Goal: Information Seeking & Learning: Learn about a topic

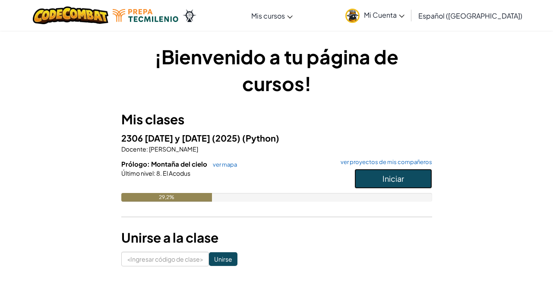
click at [393, 173] on button "Iniciar" at bounding box center [394, 179] width 78 height 20
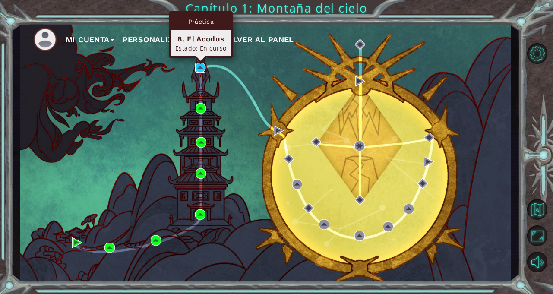
click at [201, 68] on img at bounding box center [200, 68] width 10 height 10
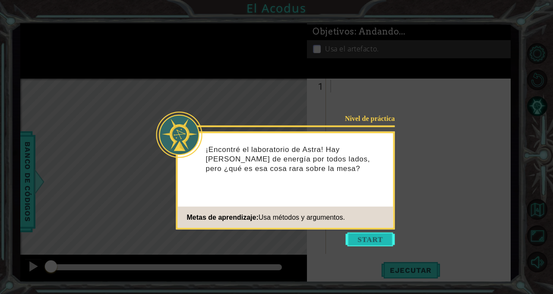
click at [366, 244] on button "Comenzar" at bounding box center [370, 240] width 49 height 14
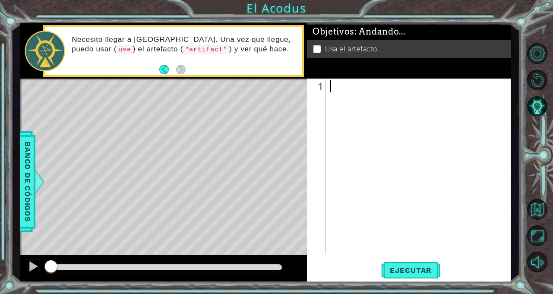
click at [362, 95] on div at bounding box center [421, 180] width 184 height 200
click at [33, 158] on span "Banco de códigos" at bounding box center [28, 181] width 14 height 89
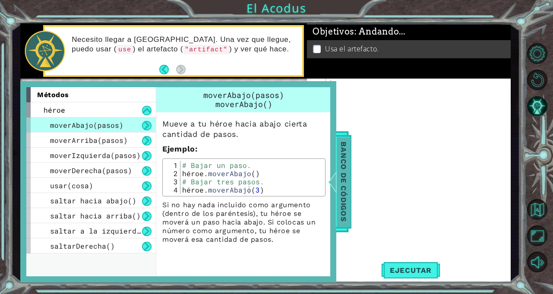
click at [350, 162] on span "Banco de códigos" at bounding box center [344, 181] width 14 height 89
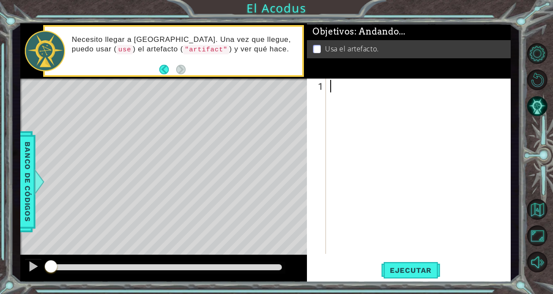
click at [337, 99] on div at bounding box center [421, 180] width 184 height 200
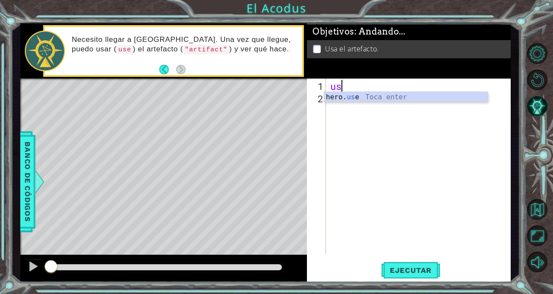
type textarea "u"
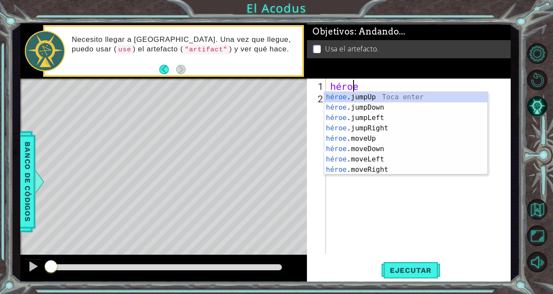
scroll to position [0, 1]
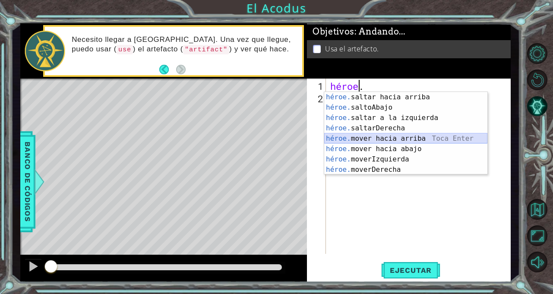
click at [367, 138] on div "héroe. saltar hacia arriba [PERSON_NAME] enter héroe. saltoAbajo Toca Enter hér…" at bounding box center [405, 144] width 163 height 104
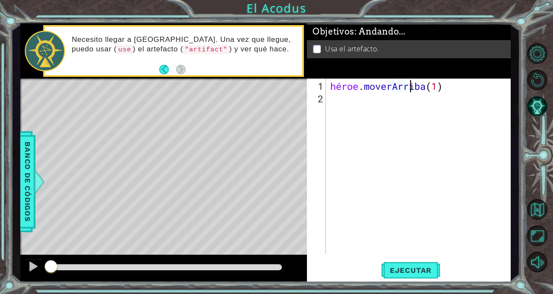
click at [466, 88] on div "héroe . [GEOGRAPHIC_DATA] ( 1 )" at bounding box center [421, 180] width 184 height 200
click at [481, 87] on div "héroe . [GEOGRAPHIC_DATA] ( 1 )" at bounding box center [421, 180] width 184 height 200
click at [483, 89] on div "héroe . [GEOGRAPHIC_DATA] ( 1 )" at bounding box center [421, 180] width 184 height 200
click at [483, 89] on div "héroe . [GEOGRAPHIC_DATA] (" at bounding box center [421, 180] width 184 height 200
click at [457, 88] on div "héroe . [GEOGRAPHIC_DATA] (" at bounding box center [421, 180] width 184 height 200
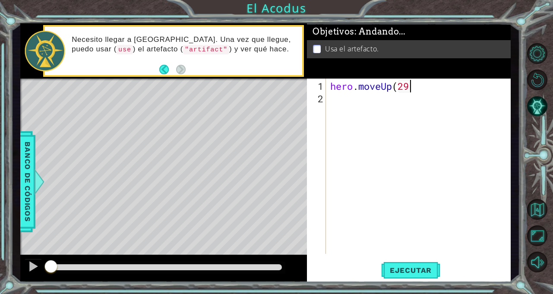
scroll to position [0, 3]
type textarea "hero.moveUp(2)"
click at [344, 102] on div "héroe . [GEOGRAPHIC_DATA] ( 2 )" at bounding box center [421, 180] width 184 height 200
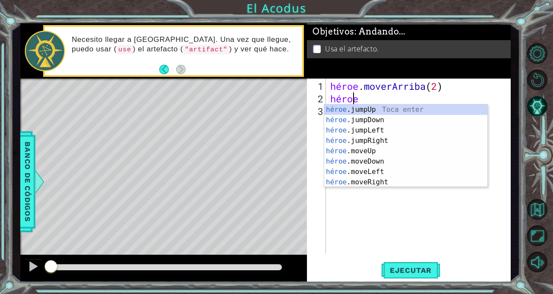
scroll to position [0, 1]
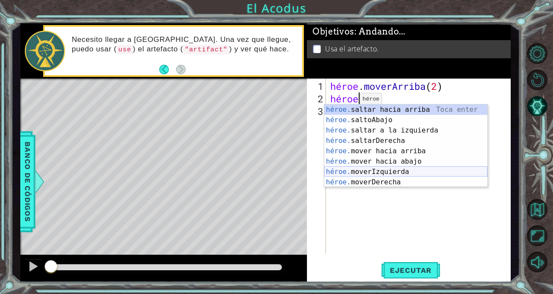
click at [412, 173] on div "héroe. saltar hacia arriba [PERSON_NAME] enter héroe. saltoAbajo Toca Enter hér…" at bounding box center [405, 157] width 163 height 104
type textarea "hero.moveLeft(1)"
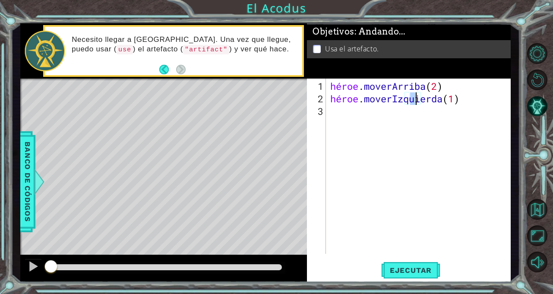
click at [346, 114] on div "héroe . moverArriba ( 2 ) héroe . [GEOGRAPHIC_DATA] ( 1 )" at bounding box center [421, 180] width 184 height 200
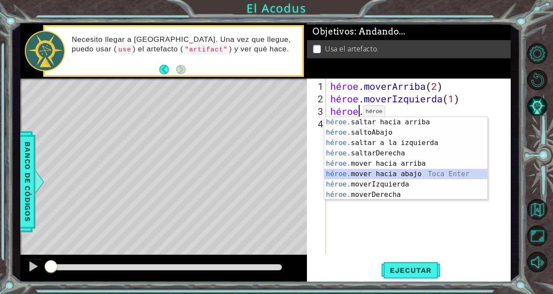
click at [428, 173] on div "héroe. saltar hacia arriba [PERSON_NAME] enter héroe. saltoAbajo Toca Enter hér…" at bounding box center [405, 169] width 163 height 104
type textarea "hero.moveDown(1)"
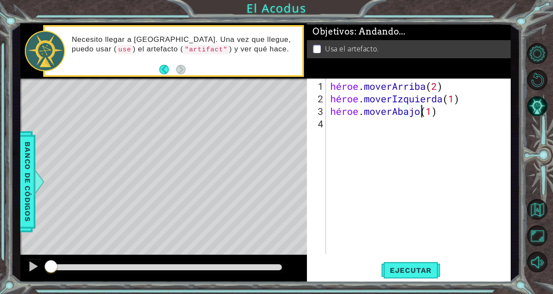
click at [473, 110] on div "héroe . moverArriba ( 2 ) héroe . moverIzquierda ( 1 ) héroe . moverAbajo ( 1 )" at bounding box center [421, 180] width 184 height 200
click at [472, 118] on div "héroe . moverArriba ( 2 ) héroe . moverIzquierda ( 1 ) héroe . moverAbajo ( 1 )" at bounding box center [421, 180] width 184 height 200
click at [470, 114] on div "héroe . moverArriba ( 2 ) héroe . moverIzquierda ( 1 ) héroe . moverAbajo ( 1 )" at bounding box center [421, 180] width 184 height 200
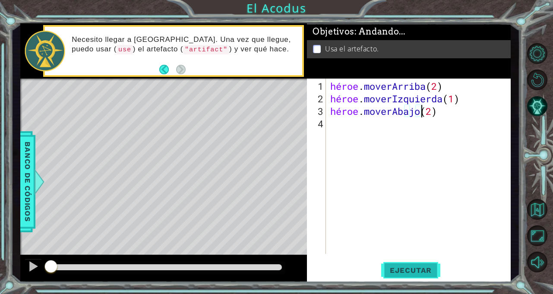
type textarea "hero.moveDown(2)"
click at [423, 270] on font "Ejecutar" at bounding box center [411, 270] width 42 height 9
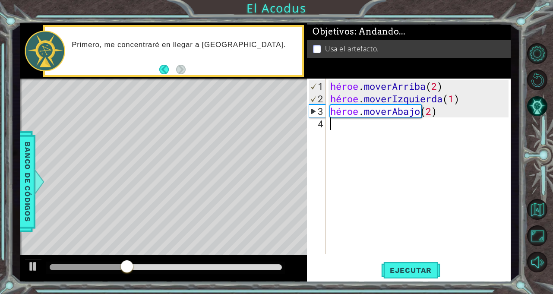
click at [333, 126] on div "héroe . moverArriba ( 2 ) héroe . moverIzquierda ( 1 ) héroe . moverAbajo ( 2 )" at bounding box center [421, 180] width 184 height 200
click at [344, 127] on div "héroe . moverArriba ( 2 ) héroe . moverIzquierda ( 1 ) héroe . moverAbajo ( 2 )" at bounding box center [421, 180] width 184 height 200
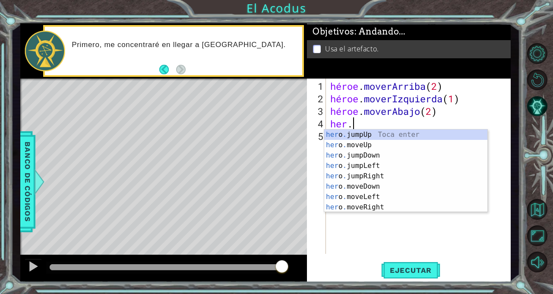
scroll to position [0, 0]
type textarea "hero."
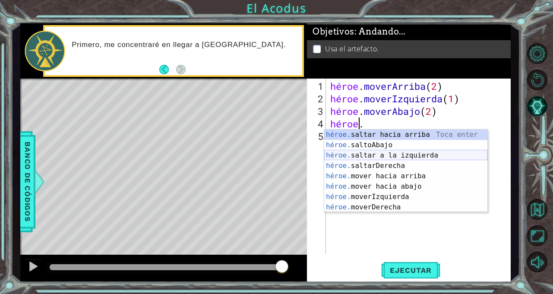
click at [409, 159] on div "héroe. saltar hacia arriba [PERSON_NAME] enter héroe. saltoAbajo Toca Enter hér…" at bounding box center [405, 182] width 163 height 104
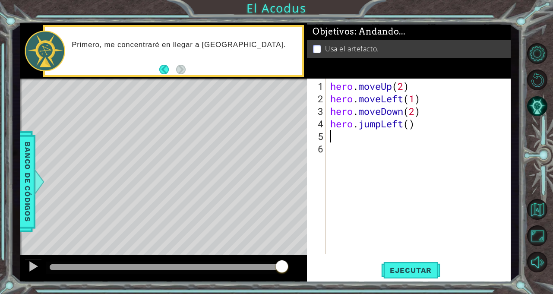
scroll to position [0, 0]
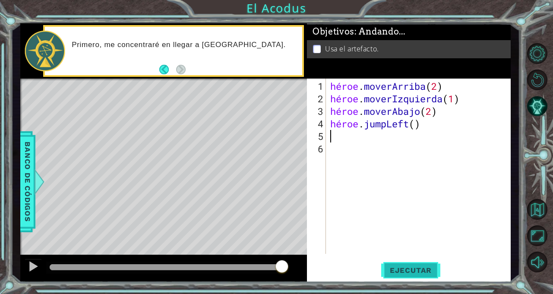
click at [427, 267] on font "Ejecutar" at bounding box center [411, 270] width 42 height 9
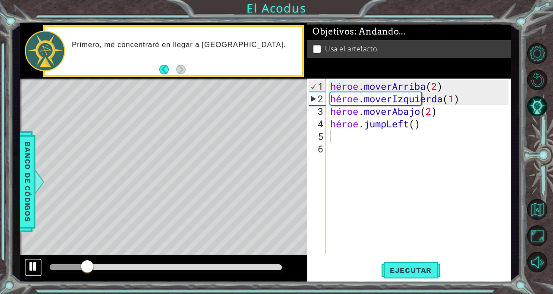
click at [38, 270] on div at bounding box center [33, 266] width 11 height 11
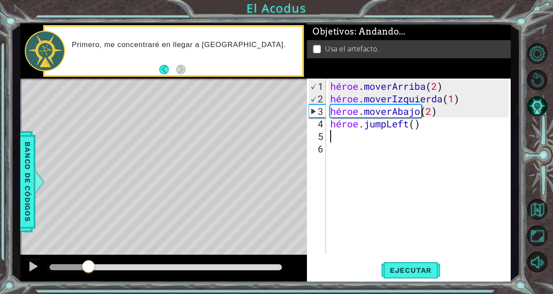
click at [340, 139] on div "héroe . moverArriba ( 2 ) héroe . moverIzquierda ( 1 ) héroe . moverAbajo ( 2 )…" at bounding box center [421, 180] width 184 height 200
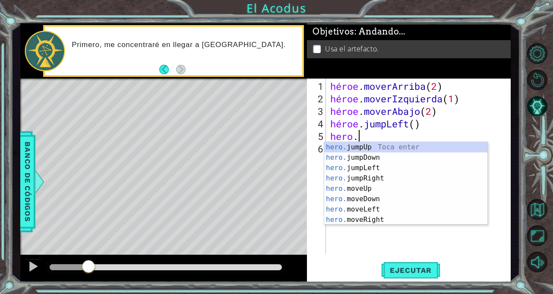
scroll to position [0, 1]
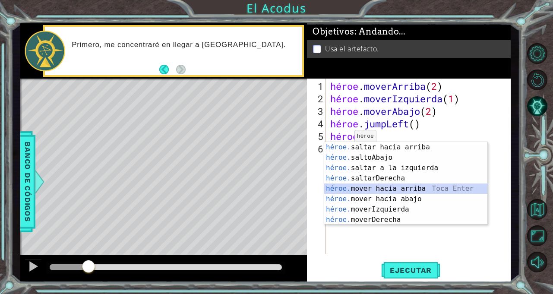
click at [393, 191] on div "héroe. saltar hacia arriba [PERSON_NAME] enter héroe. saltoAbajo Toca Enter hér…" at bounding box center [405, 194] width 163 height 104
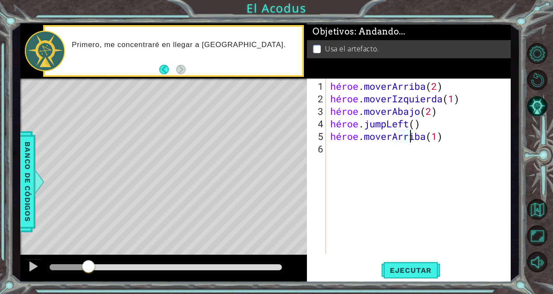
click at [470, 138] on div "héroe . moverArriba ( 2 ) héroe . moverIzquierda ( 1 ) héroe . moverAbajo ( 2 )…" at bounding box center [421, 180] width 184 height 200
type textarea "hero.moveUp(2)"
click at [327, 165] on div "hero.moveUp(2) 1 2 3 4 5 6 héroe . moverArriba ( 2 ) héroe . moverIzquierda ( 1…" at bounding box center [408, 166] width 202 height 175
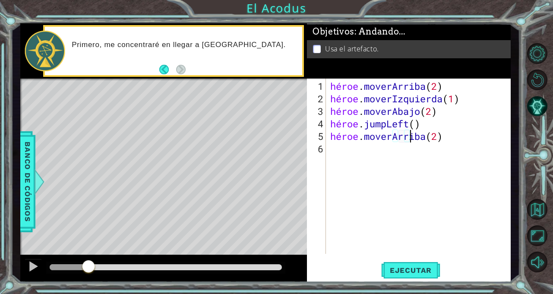
click at [347, 151] on div "héroe . moverArriba ( 2 ) héroe . moverIzquierda ( 1 ) héroe . moverAbajo ( 2 )…" at bounding box center [421, 180] width 184 height 200
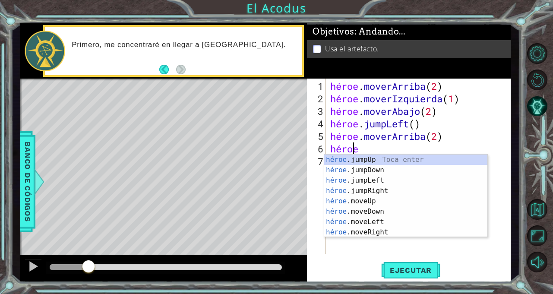
scroll to position [0, 1]
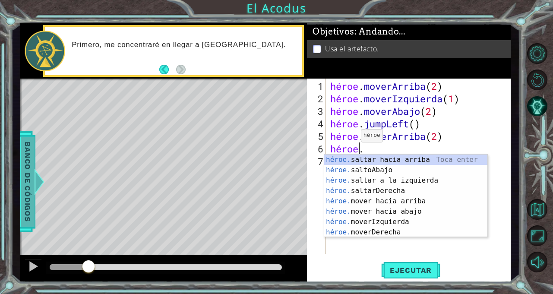
type textarea "hero."
click at [27, 191] on font "Banco de códigos" at bounding box center [27, 182] width 9 height 80
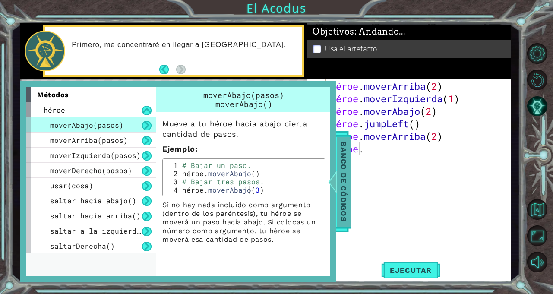
click at [346, 169] on font "Banco de códigos" at bounding box center [344, 182] width 9 height 80
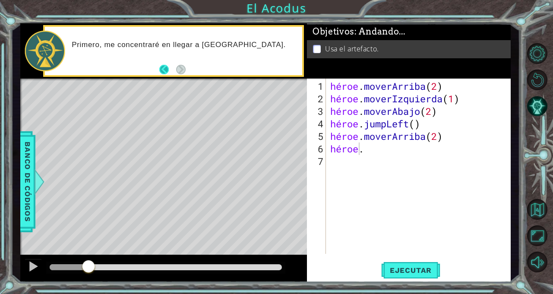
click at [162, 69] on button "Atrás" at bounding box center [167, 70] width 17 height 10
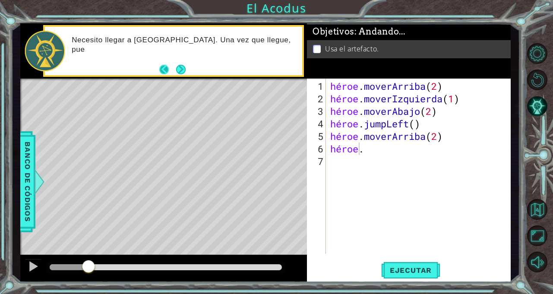
click at [162, 70] on button "Atrás" at bounding box center [167, 70] width 17 height 10
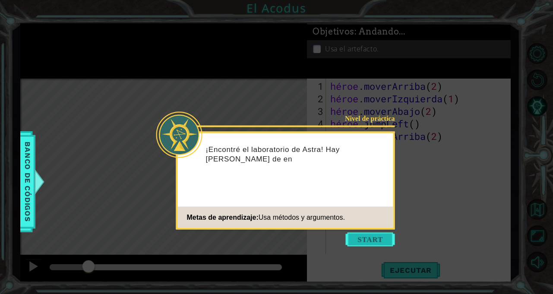
click at [375, 245] on button "Comenzar" at bounding box center [370, 240] width 49 height 14
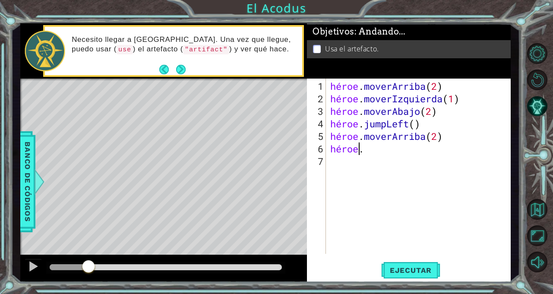
click at [377, 159] on div "héroe . moverArriba ( 2 ) héroe . moverIzquierda ( 1 ) héroe . moverAbajo ( 2 )…" at bounding box center [421, 180] width 184 height 200
click at [365, 151] on div "héroe . moverArriba ( 2 ) héroe . moverIzquierda ( 1 ) héroe . moverAbajo ( 2 )…" at bounding box center [421, 180] width 184 height 200
click at [372, 154] on div "héroe . moverArriba ( 2 ) héroe . moverIzquierda ( 1 ) héroe . moverAbajo ( 2 )…" at bounding box center [421, 180] width 184 height 200
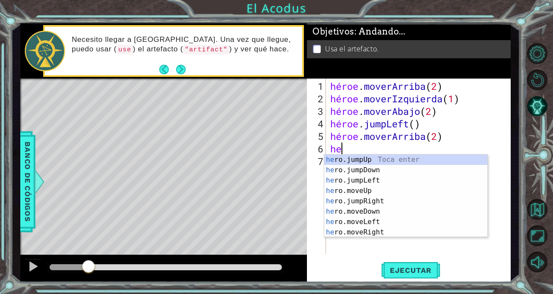
type textarea "h"
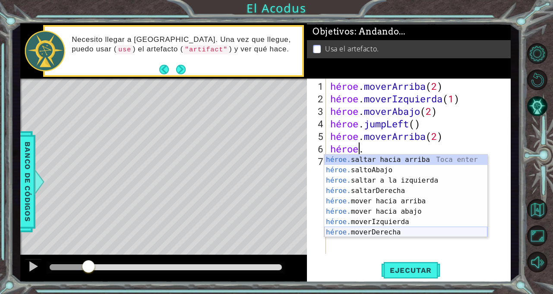
click at [413, 230] on div "héroe. saltar hacia arriba [PERSON_NAME] enter héroe. saltoAbajo Toca Enter hér…" at bounding box center [405, 207] width 163 height 104
type textarea "hero.moveRight(1)"
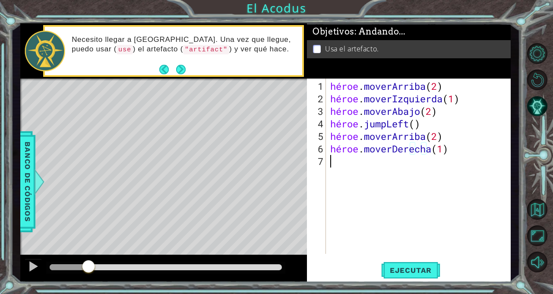
click at [341, 165] on div "héroe . moverArriba ( 2 ) héroe . moverIzquierda ( 1 ) héroe . moverAbajo ( 2 )…" at bounding box center [421, 180] width 184 height 200
click at [359, 163] on div "héroe . moverArriba ( 2 ) héroe . moverIzquierda ( 1 ) héroe . moverAbajo ( 2 )…" at bounding box center [421, 180] width 184 height 200
click at [484, 164] on div "héroe . moverArriba ( 2 ) héroe . moverIzquierda ( 1 ) héroe . moverAbajo ( 2 )…" at bounding box center [421, 180] width 184 height 200
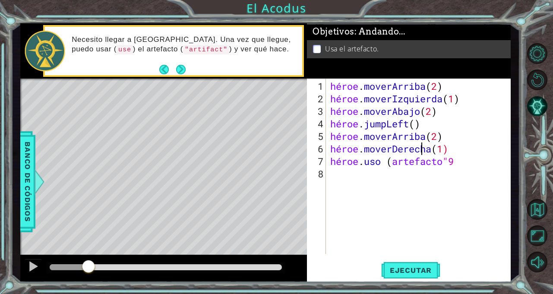
scroll to position [0, 4]
click at [493, 165] on div "héroe . moverArriba ( 2 ) héroe . moverIzquierda ( 1 ) héroe . moverAbajo ( 2 )…" at bounding box center [421, 180] width 184 height 200
click at [421, 274] on font "Ejecutar" at bounding box center [411, 270] width 42 height 9
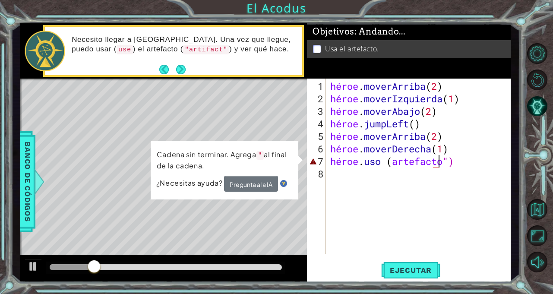
click at [412, 162] on div "héroe . moverArriba ( 2 ) héroe . moverIzquierda ( 1 ) héroe . moverAbajo ( 2 )…" at bounding box center [421, 180] width 184 height 200
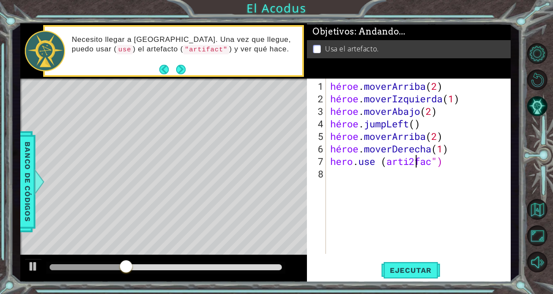
scroll to position [0, 4]
click at [415, 162] on div "héroe . moverArriba ( 2 ) héroe . moverIzquierda ( 1 ) héroe . moverAbajo ( 2 )…" at bounding box center [421, 180] width 184 height 200
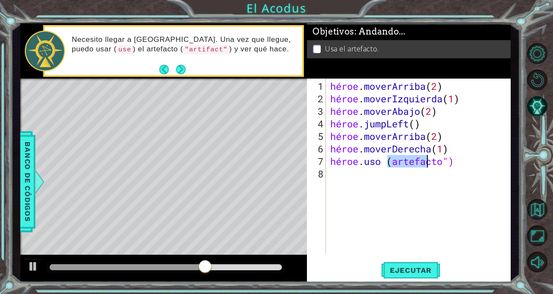
click at [415, 162] on div "héroe . moverArriba ( 2 ) héroe . moverIzquierda ( 1 ) héroe . moverAbajo ( 2 )…" at bounding box center [421, 180] width 184 height 200
click at [415, 159] on div "héroe . moverArriba ( 2 ) héroe . moverIzquierda ( 1 ) héroe . moverAbajo ( 2 )…" at bounding box center [421, 180] width 184 height 200
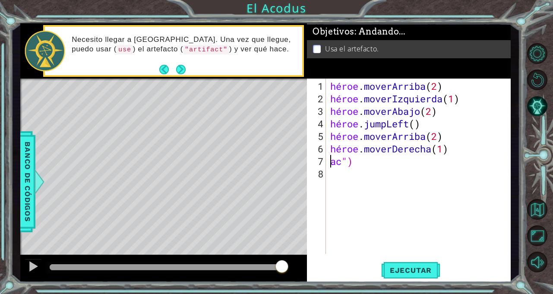
scroll to position [0, 0]
click at [511, 146] on div "hero.moveRight(1)ac") 1 2 3 4 5 6 7 héroe . moverArriba ( 2 ) héroe . moverIzqu…" at bounding box center [409, 181] width 204 height 204
click at [505, 148] on div "héroe . moverArriba ( 2 ) héroe . moverIzquierda ( 1 ) héroe . moverAbajo ( 2 )…" at bounding box center [421, 180] width 184 height 200
click at [505, 146] on div "héroe . moverArriba ( 2 ) héroe . moverIzquierda ( 1 ) héroe . moverAbajo ( 2 )…" at bounding box center [421, 180] width 184 height 200
type textarea "hero.moveRight(1)"
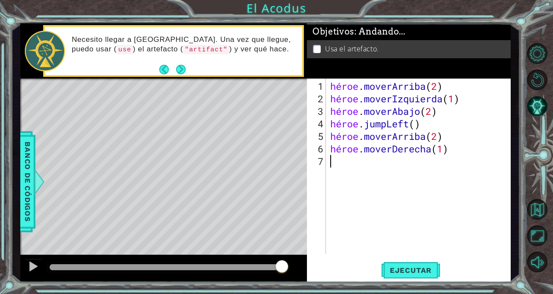
click at [332, 164] on div "héroe . moverArriba ( 2 ) héroe . moverIzquierda ( 1 ) héroe . moverAbajo ( 2 )…" at bounding box center [421, 180] width 184 height 200
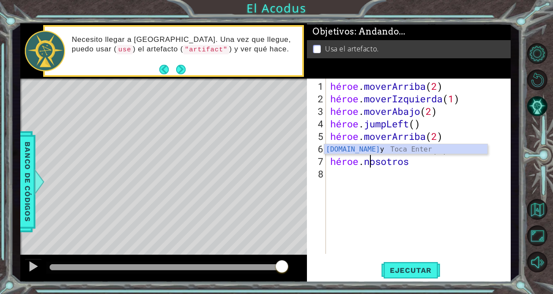
scroll to position [0, 1]
click at [350, 148] on div "héroe.usa Toca enter" at bounding box center [405, 159] width 163 height 31
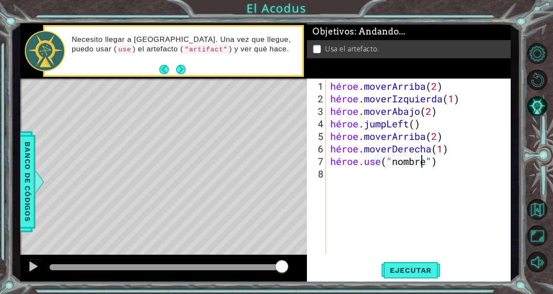
click at [432, 162] on div "héroe . moverArriba ( 2 ) héroe . moverIzquierda ( 1 ) héroe . moverAbajo ( 2 )…" at bounding box center [421, 180] width 184 height 200
click at [443, 162] on div "héroe . moverArriba ( 2 ) héroe . moverIzquierda ( 1 ) héroe . moverAbajo ( 2 )…" at bounding box center [421, 180] width 184 height 200
type textarea "hero.use("artifact")"
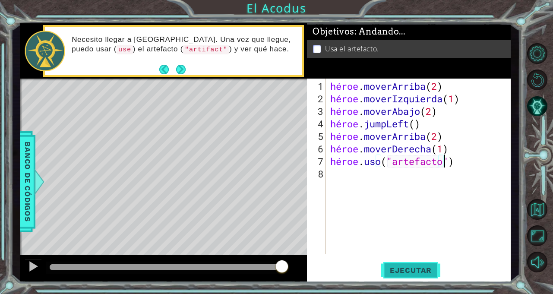
click at [413, 274] on font "Ejecutar" at bounding box center [411, 270] width 42 height 9
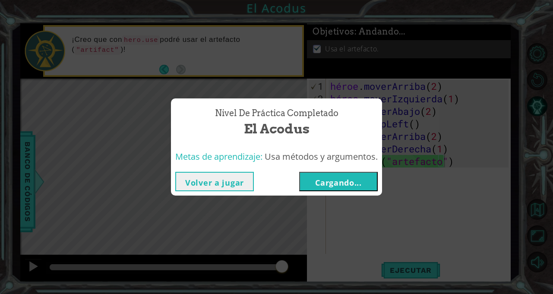
click at [340, 183] on font "Cargando..." at bounding box center [338, 183] width 47 height 10
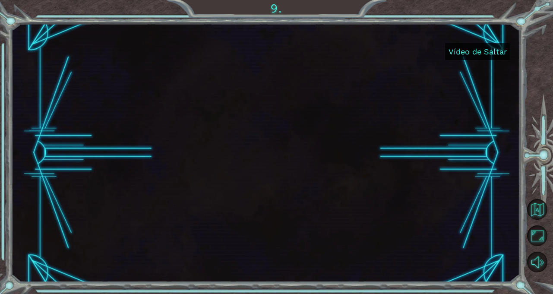
click at [483, 45] on button "Vídeo de Saltar" at bounding box center [477, 51] width 65 height 17
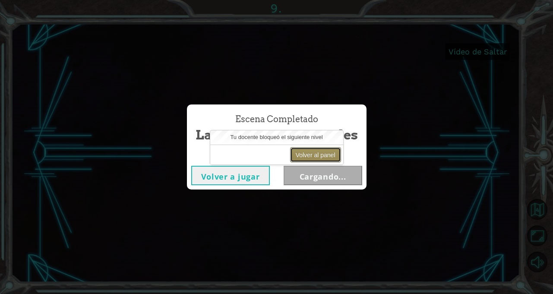
click at [312, 153] on font "Volver al panel" at bounding box center [316, 155] width 40 height 7
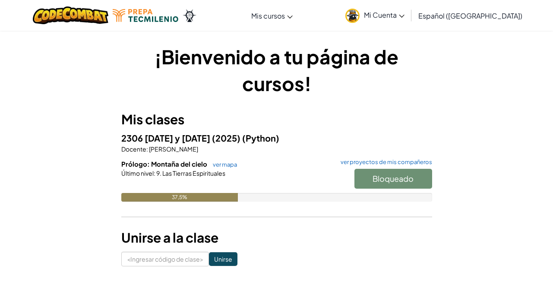
click at [396, 178] on div "Bloqueado" at bounding box center [389, 181] width 86 height 24
click at [390, 186] on div "Bloqueado" at bounding box center [389, 181] width 86 height 24
click at [390, 184] on div "Bloqueado" at bounding box center [389, 181] width 86 height 24
click at [391, 187] on div "Bloqueado" at bounding box center [389, 181] width 86 height 24
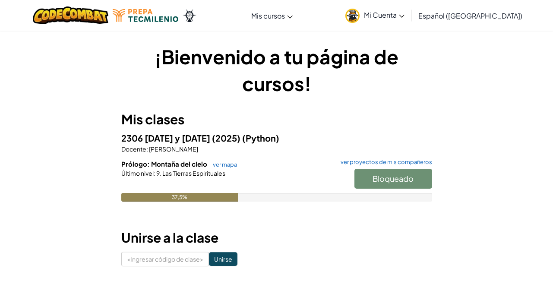
click at [391, 184] on div "Bloqueado" at bounding box center [389, 181] width 86 height 24
click at [391, 185] on div "Bloqueado" at bounding box center [389, 181] width 86 height 24
click at [391, 188] on div "Bloqueado" at bounding box center [389, 181] width 86 height 24
